Goal: Check status

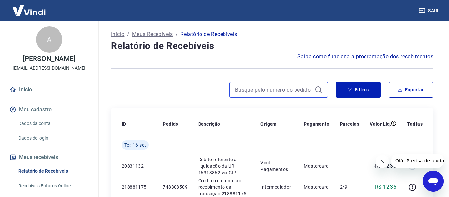
click at [243, 90] on input at bounding box center [273, 90] width 77 height 10
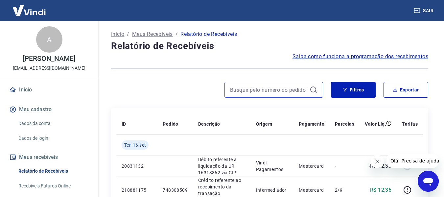
paste input "760255509"
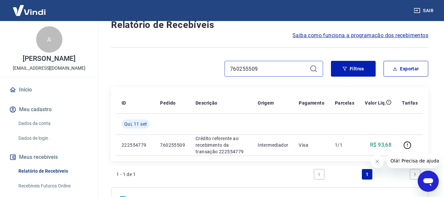
scroll to position [33, 0]
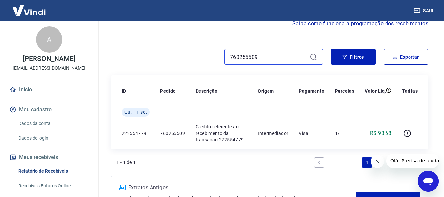
drag, startPoint x: 270, startPoint y: 56, endPoint x: 167, endPoint y: 56, distance: 102.3
click at [169, 56] on div "760255509" at bounding box center [217, 57] width 212 height 16
paste input "48308"
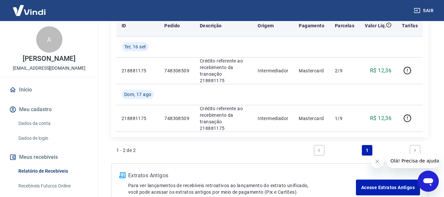
scroll to position [99, 0]
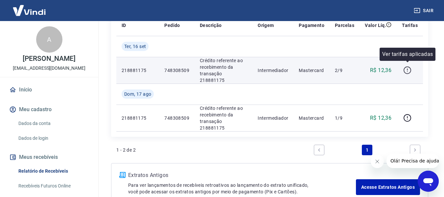
click at [411, 66] on icon "button" at bounding box center [408, 70] width 8 height 8
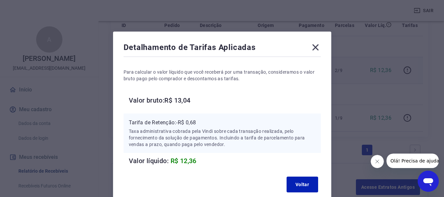
scroll to position [33, 0]
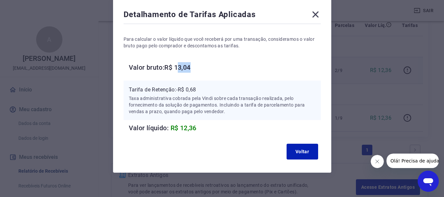
drag, startPoint x: 179, startPoint y: 67, endPoint x: 195, endPoint y: 66, distance: 16.5
click at [195, 66] on h6 "Valor bruto: R$ 13,04" at bounding box center [225, 67] width 192 height 11
click at [195, 71] on h6 "Valor bruto: R$ 13,04" at bounding box center [225, 67] width 192 height 11
drag, startPoint x: 195, startPoint y: 67, endPoint x: 177, endPoint y: 67, distance: 18.1
click at [177, 67] on h6 "Valor bruto: R$ 13,04" at bounding box center [225, 67] width 192 height 11
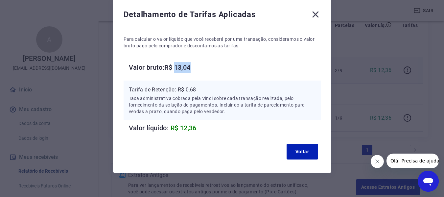
copy h6 "13,04"
click at [315, 14] on icon at bounding box center [316, 14] width 11 height 11
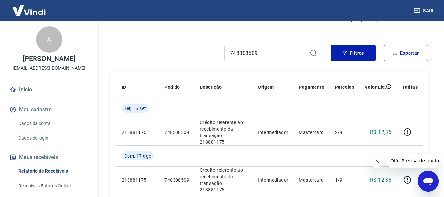
scroll to position [0, 0]
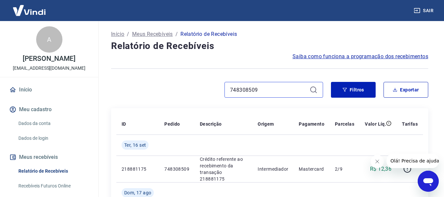
drag, startPoint x: 269, startPoint y: 87, endPoint x: 214, endPoint y: 88, distance: 54.6
click at [215, 88] on div "748308509" at bounding box center [217, 90] width 212 height 16
paste input "6115999"
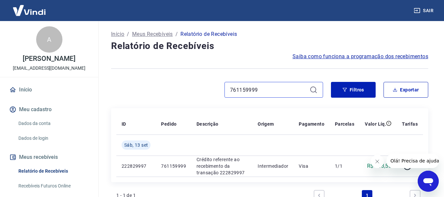
type input "761159999"
